Goal: Navigation & Orientation: Go to known website

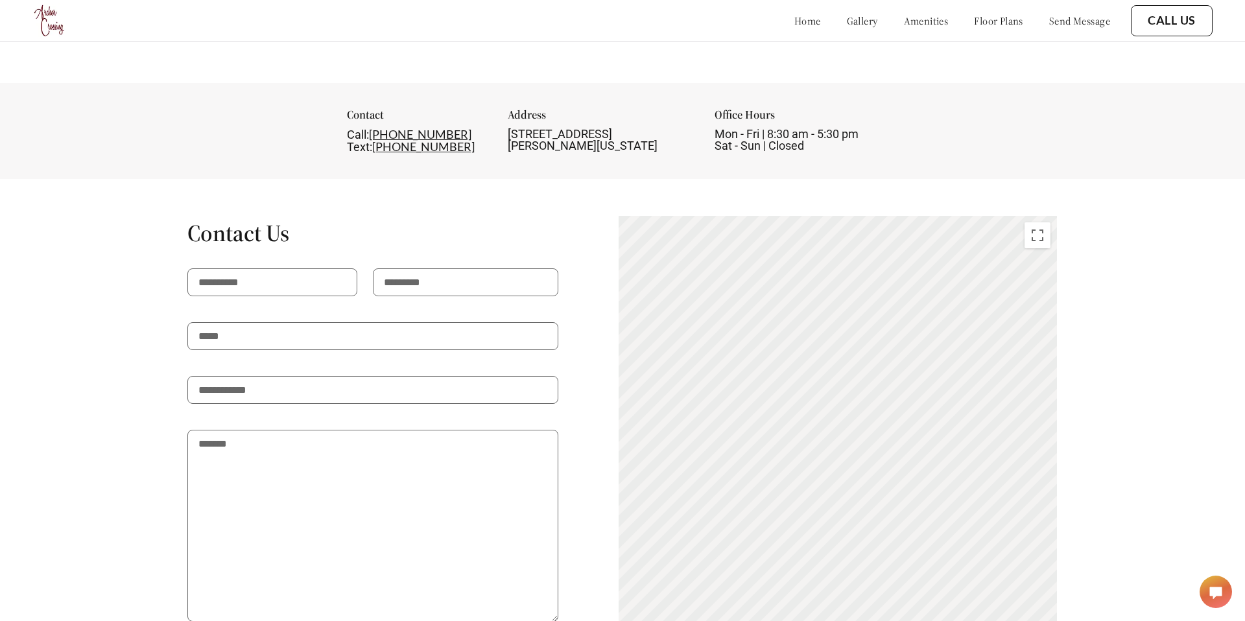
scroll to position [2390, 0]
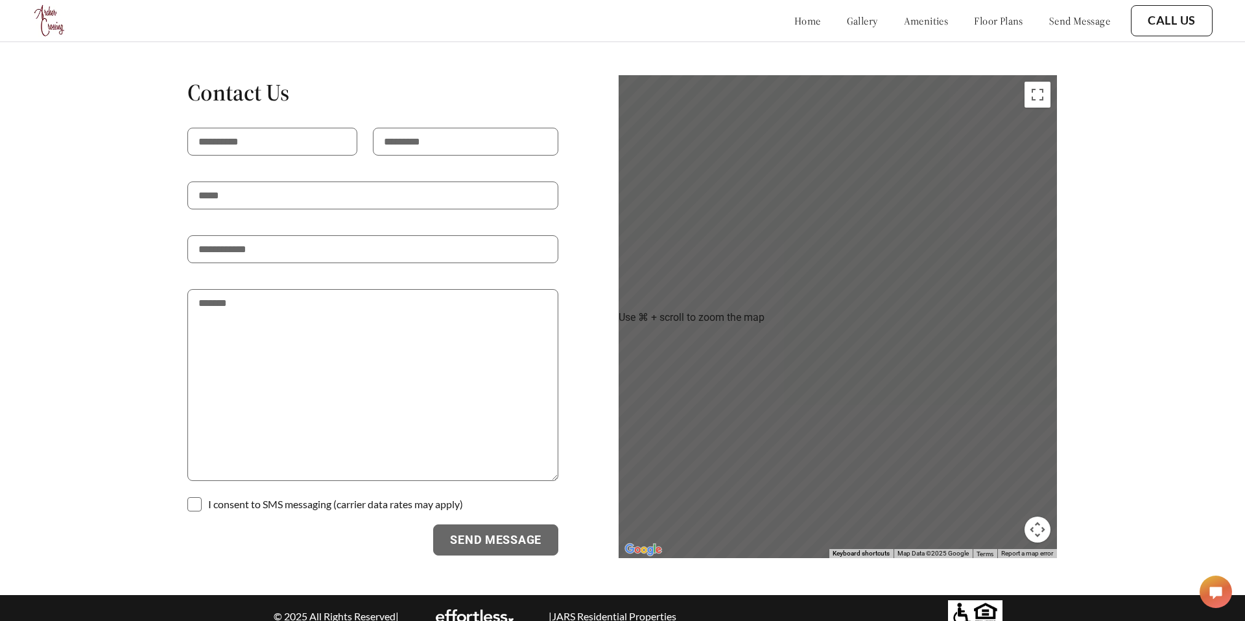
click at [1209, 584] on div at bounding box center [1216, 592] width 32 height 32
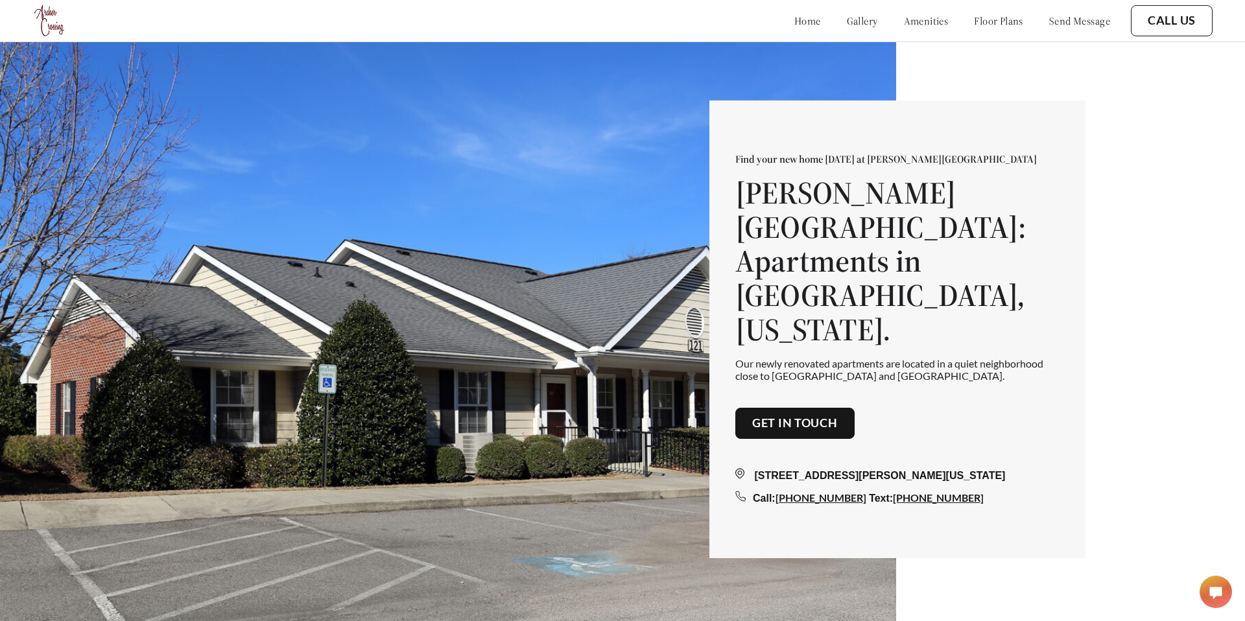
click at [1214, 589] on polygon at bounding box center [1216, 593] width 12 height 12
